Goal: Register for event/course

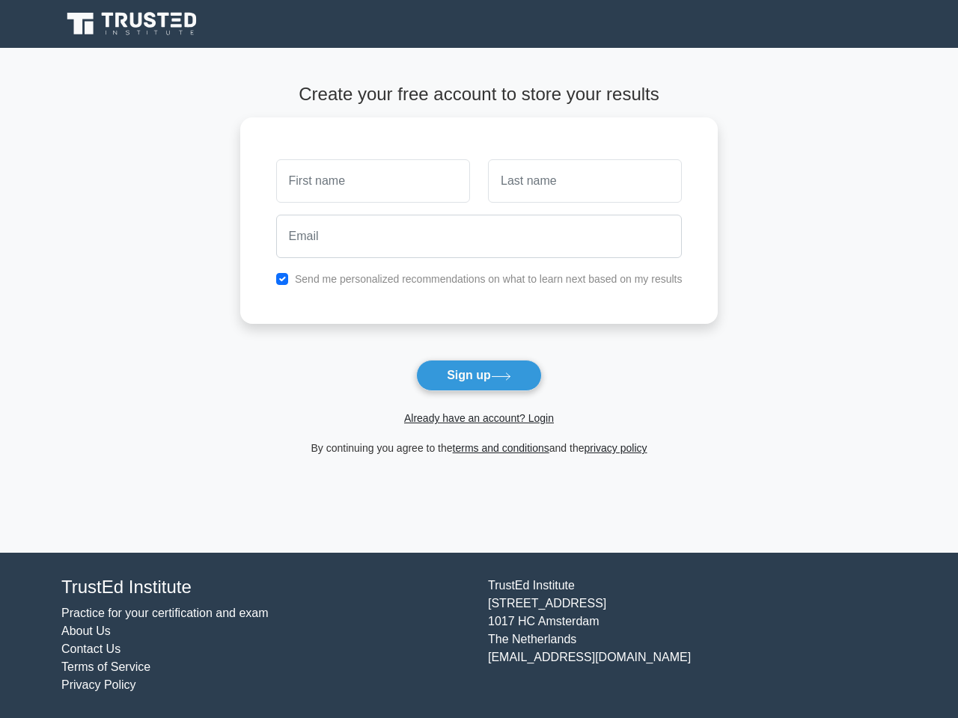
click at [479, 271] on div "Send me personalized recommendations on what to learn next based on my results" at bounding box center [479, 279] width 424 height 18
click at [478, 376] on button "Sign up" at bounding box center [479, 375] width 126 height 31
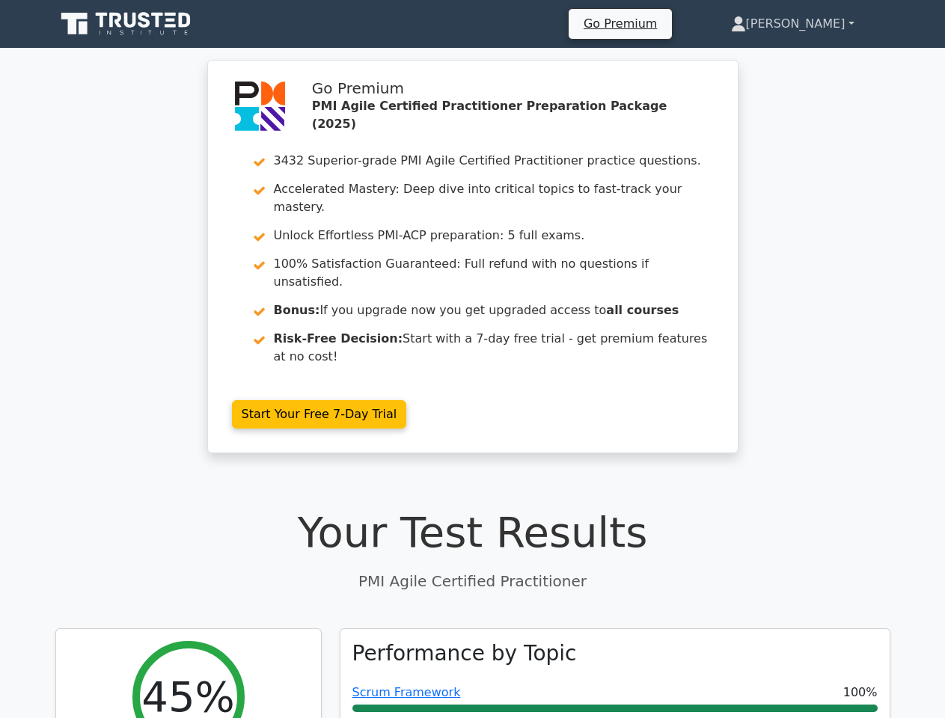
click at [816, 23] on link "[PERSON_NAME]" at bounding box center [792, 24] width 195 height 30
